Goal: Use online tool/utility

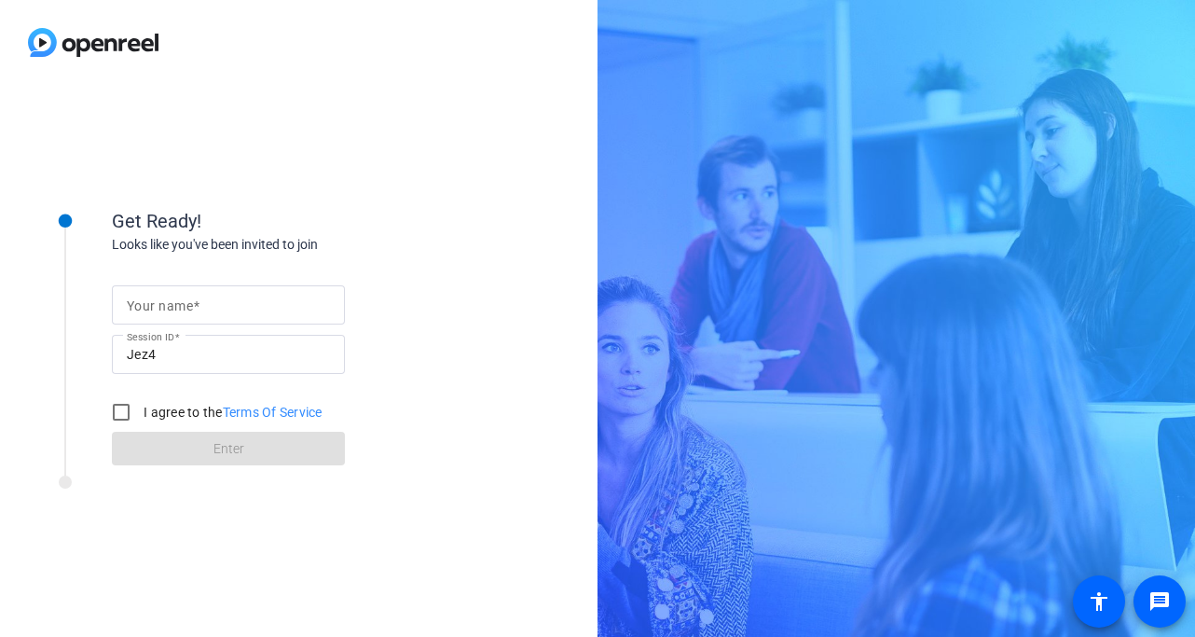
click at [233, 309] on input "Your name" at bounding box center [228, 305] width 203 height 22
type input "[PERSON_NAME]"
click at [117, 418] on input "I agree to the Terms Of Service" at bounding box center [121, 411] width 37 height 37
checkbox input "true"
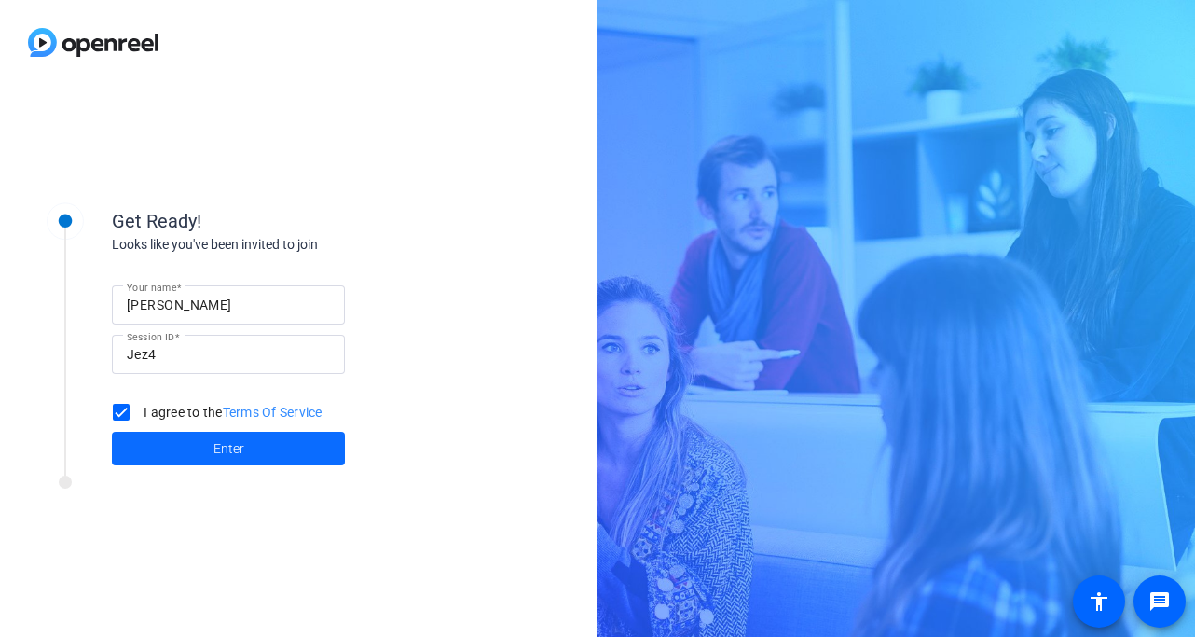
click at [158, 430] on span at bounding box center [228, 448] width 233 height 45
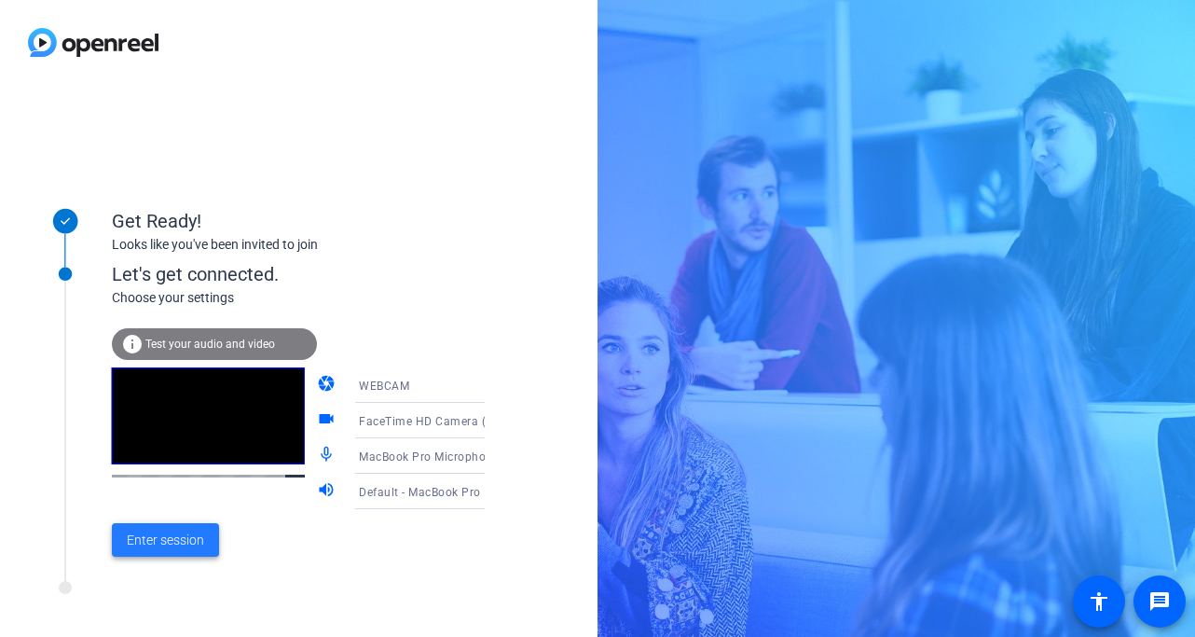
click at [160, 538] on span "Enter session" at bounding box center [165, 541] width 77 height 20
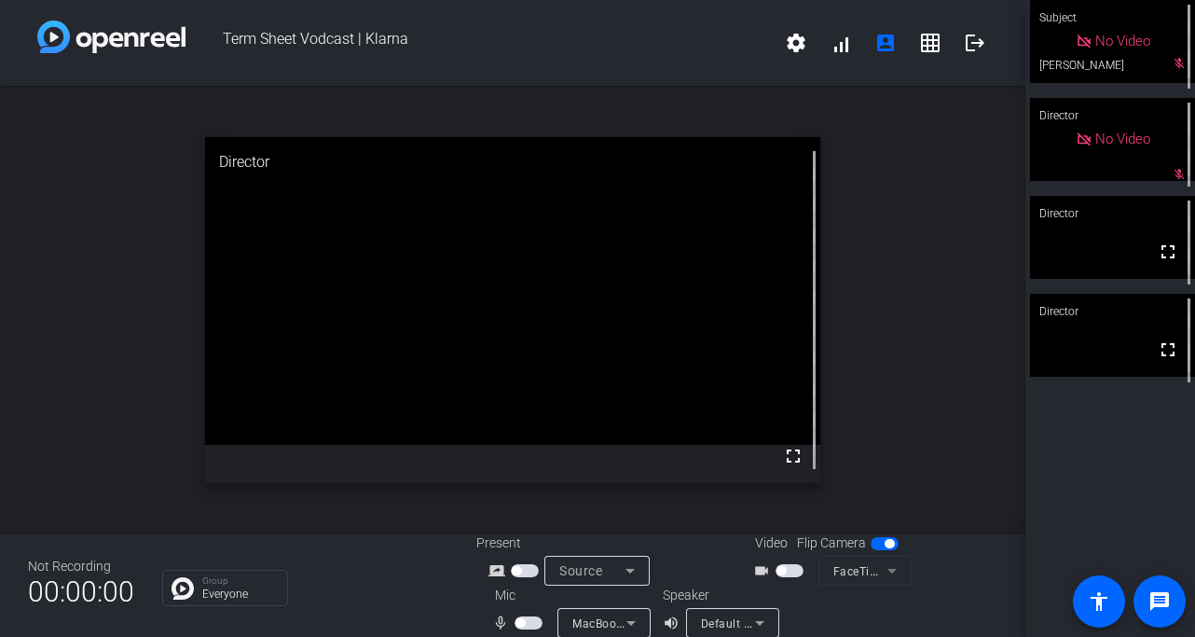
click at [528, 618] on span "button" at bounding box center [529, 622] width 28 height 13
click at [788, 569] on span "button" at bounding box center [790, 570] width 28 height 13
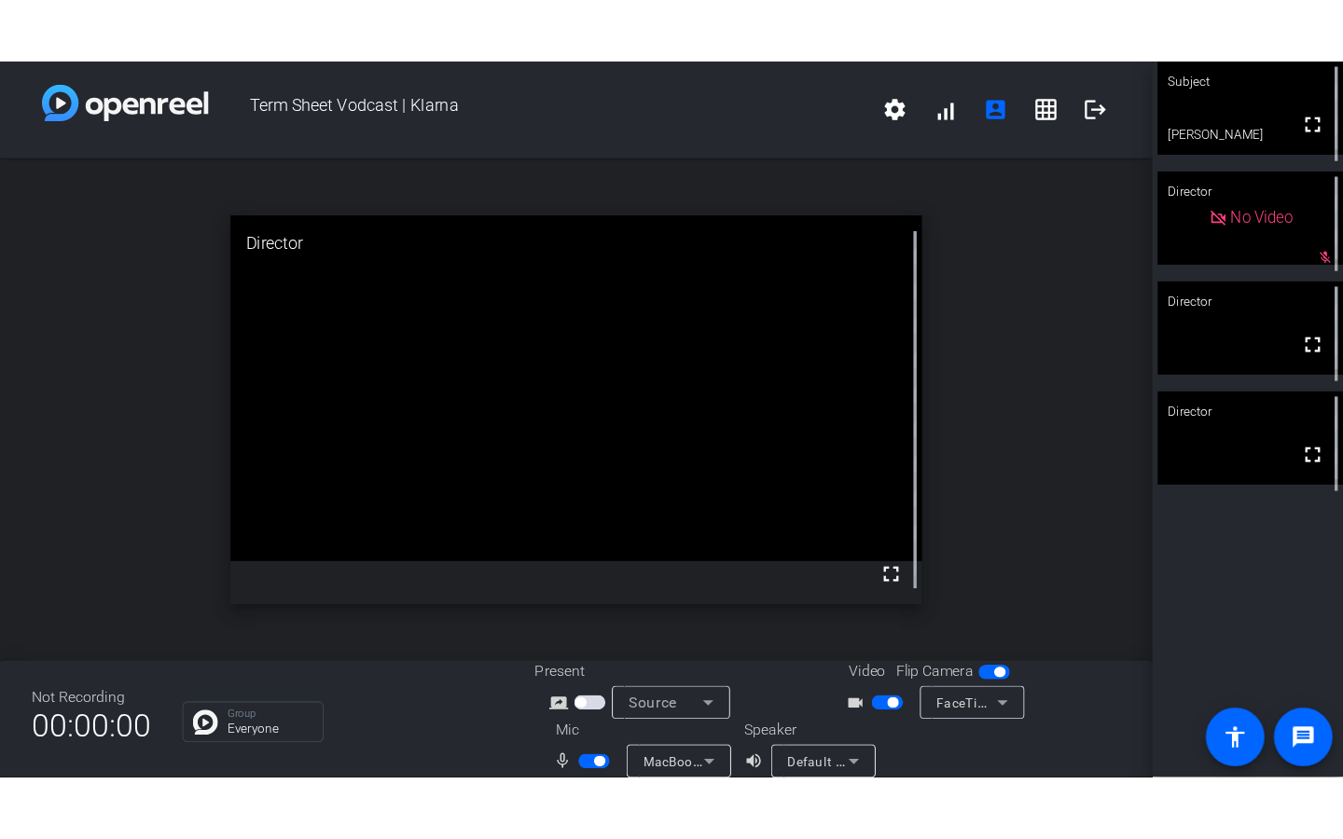
scroll to position [21, 0]
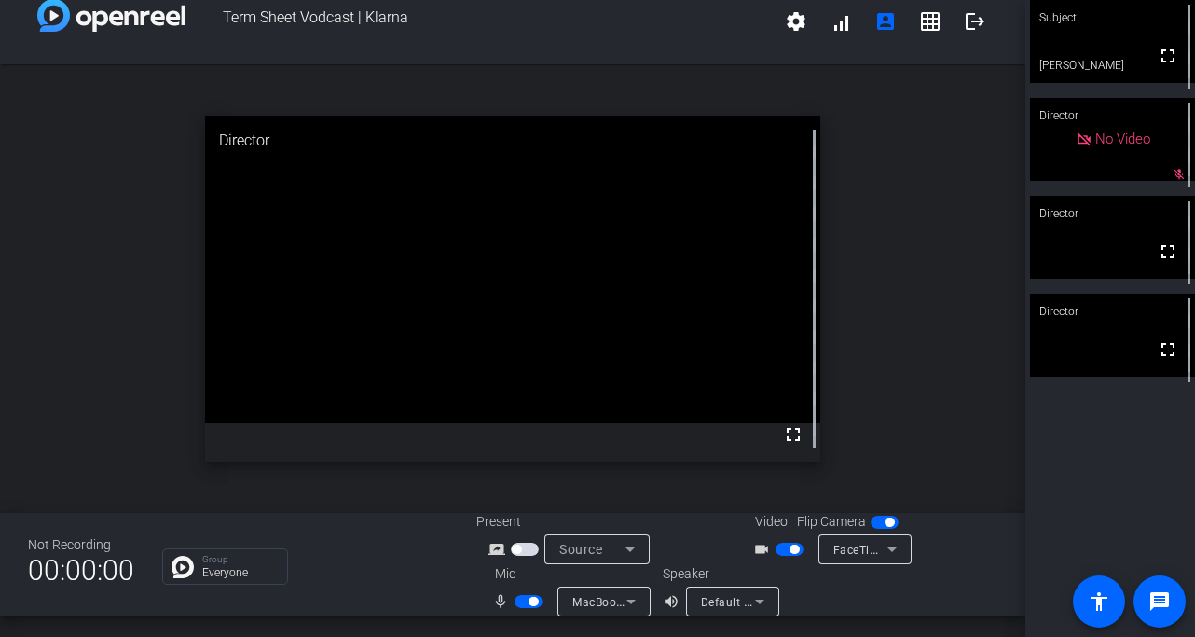
click at [585, 599] on span "MacBook Pro Microphone (Built-in)" at bounding box center [667, 601] width 190 height 15
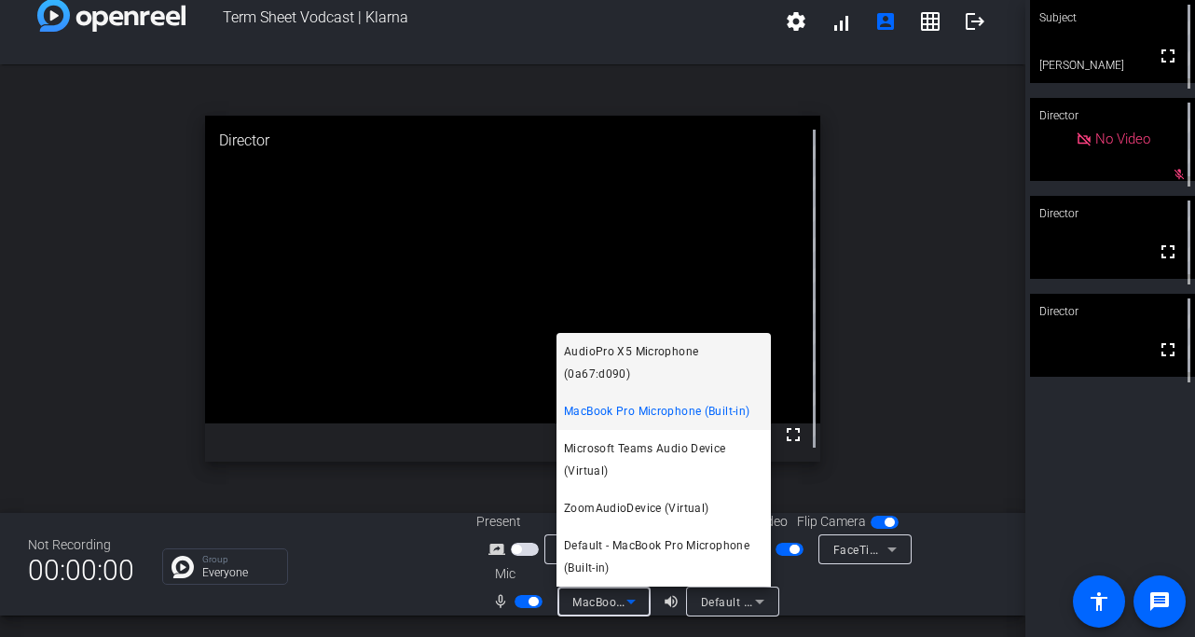
click at [670, 382] on span "AudioPro X5 Microphone (0a67:d090)" at bounding box center [664, 362] width 200 height 45
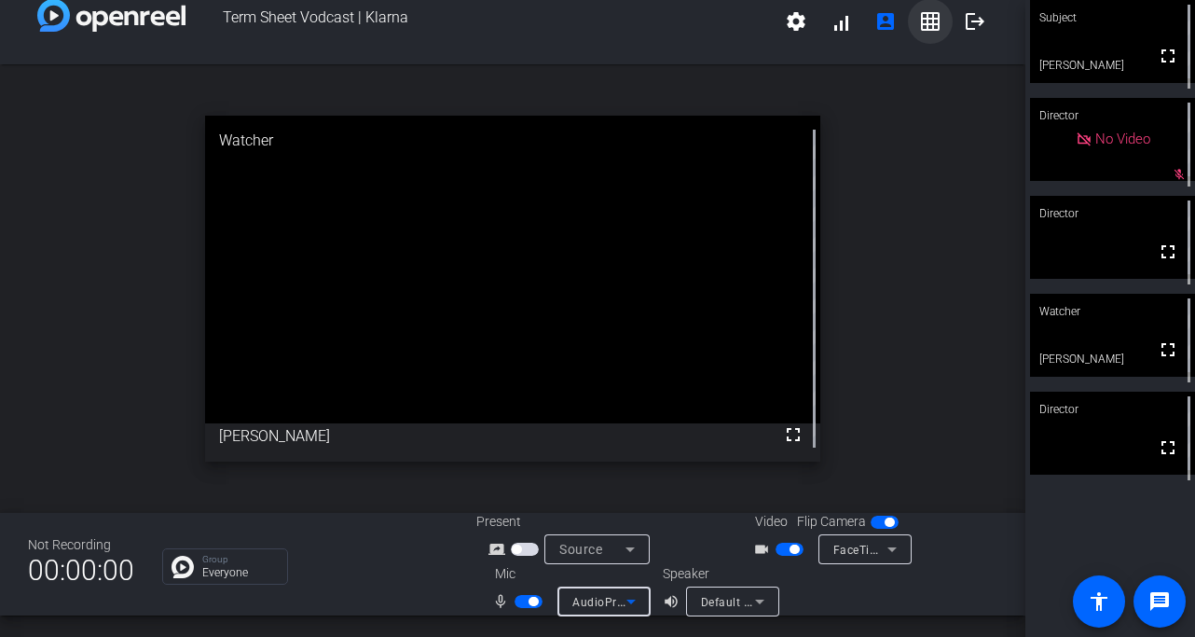
click at [934, 25] on mat-icon "grid_on" at bounding box center [930, 21] width 22 height 22
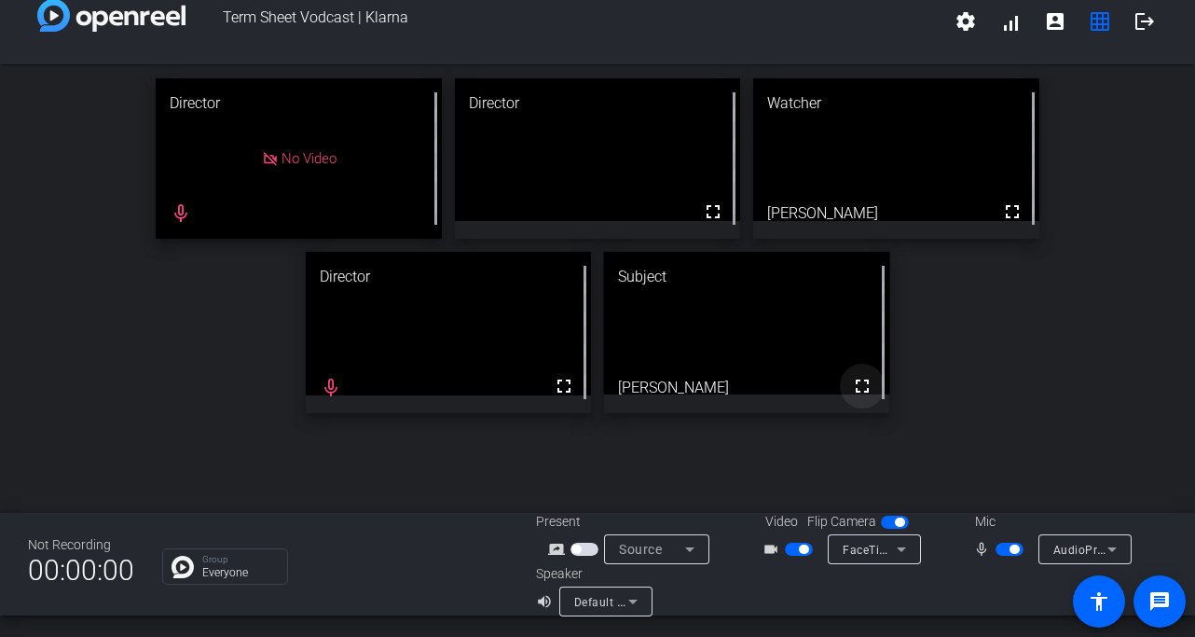
click at [863, 387] on mat-icon "fullscreen" at bounding box center [862, 386] width 22 height 22
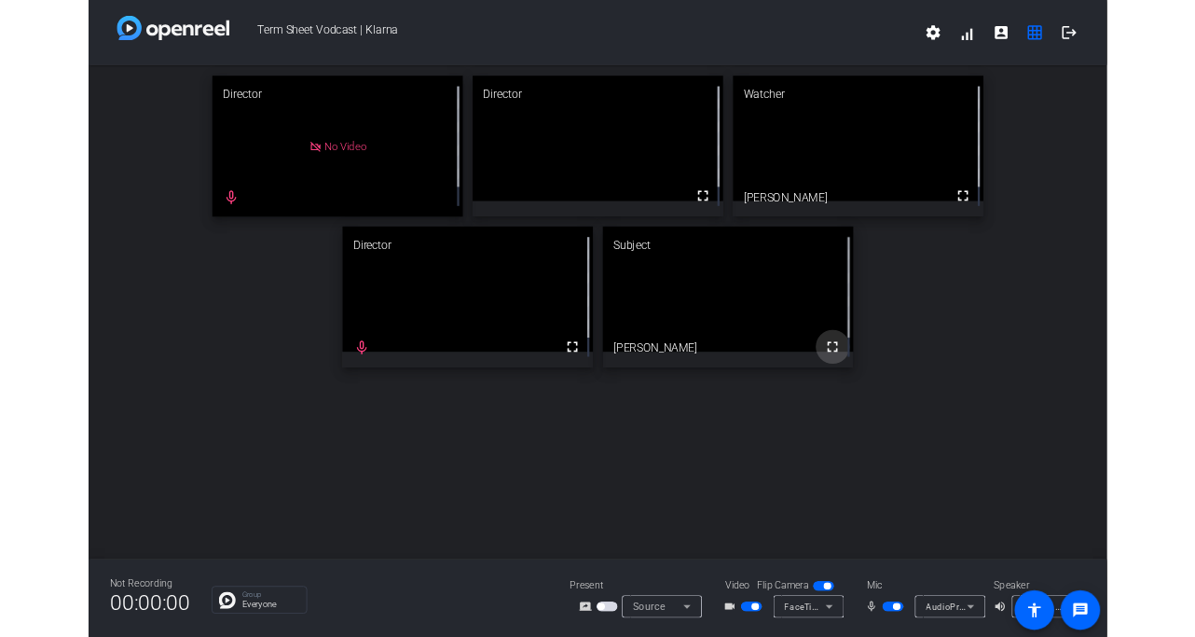
scroll to position [0, 0]
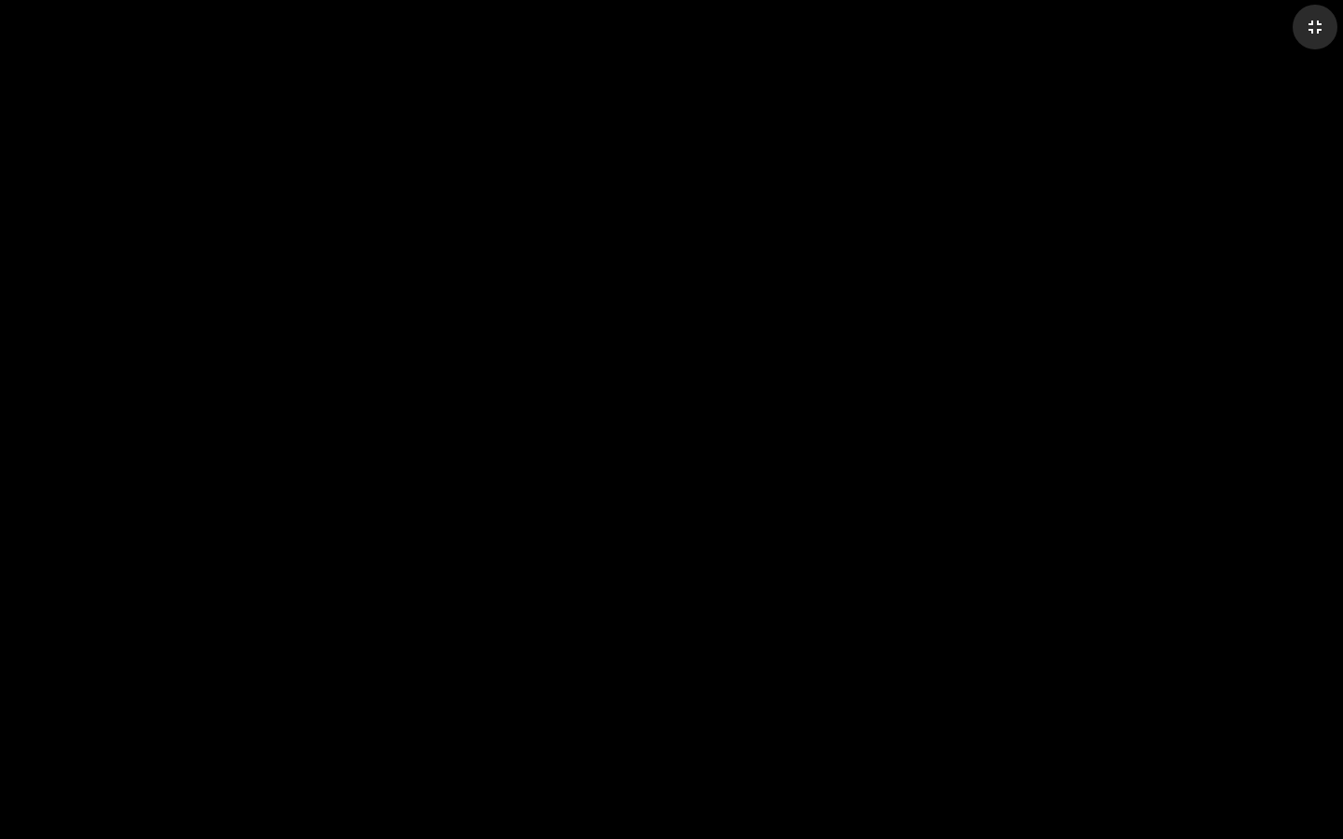
click at [1194, 31] on mat-icon "fullscreen_exit" at bounding box center [1314, 27] width 22 height 22
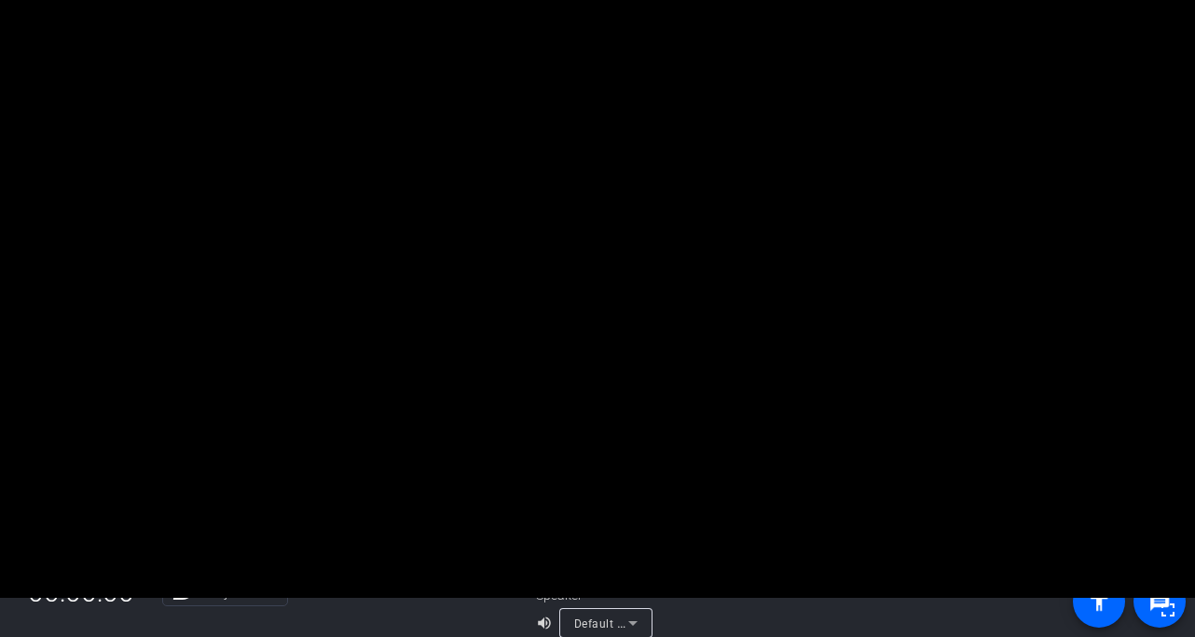
scroll to position [3, 0]
